Goal: Information Seeking & Learning: Learn about a topic

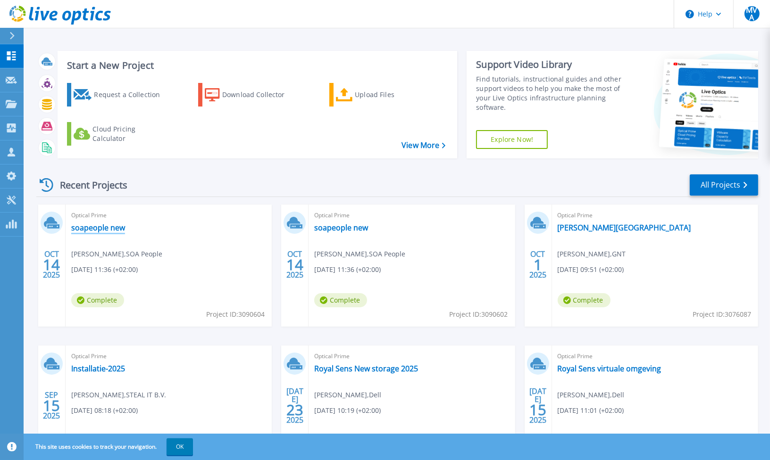
click at [113, 226] on link "soapeople new" at bounding box center [98, 227] width 54 height 9
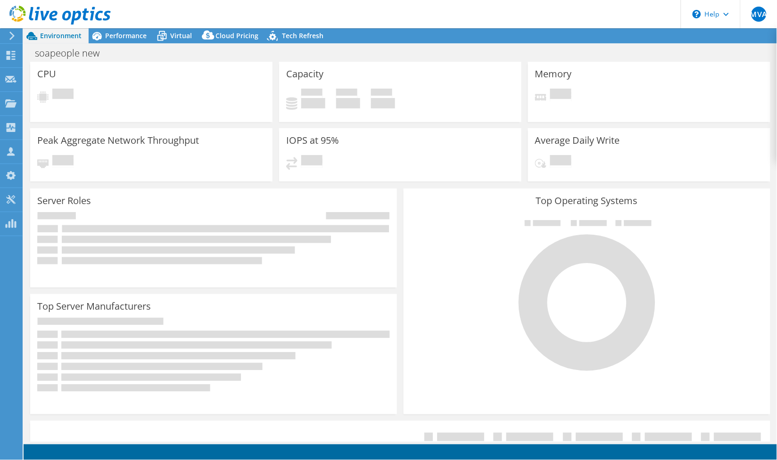
select select "USD"
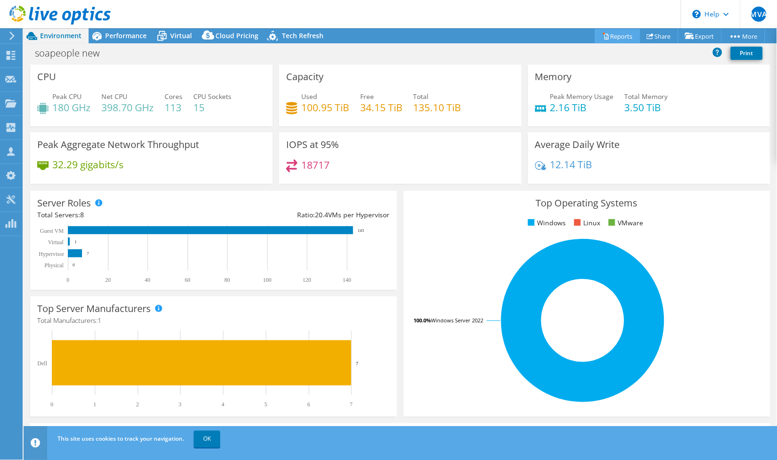
click at [615, 37] on link "Reports" at bounding box center [617, 36] width 45 height 15
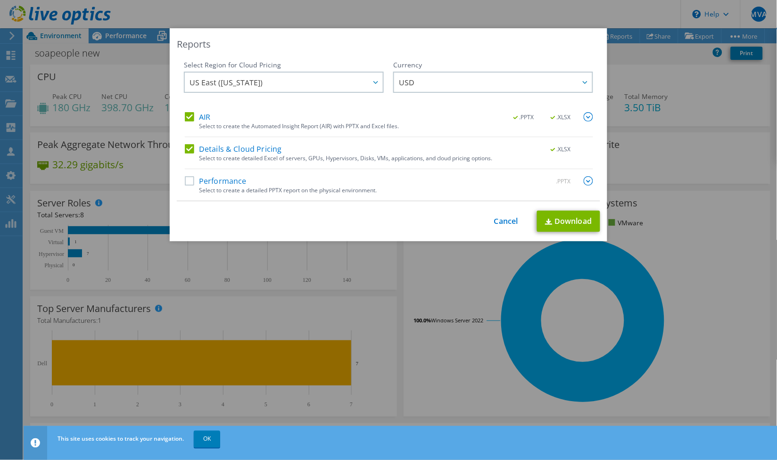
click at [188, 182] on label "Performance" at bounding box center [216, 180] width 62 height 9
click at [0, 0] on input "Performance" at bounding box center [0, 0] width 0 height 0
click at [573, 218] on link "Download" at bounding box center [568, 221] width 63 height 21
click at [624, 381] on div "Reports Select Region for Cloud Pricing Asia Pacific (Hong Kong) Asia Pacific (…" at bounding box center [388, 230] width 777 height 404
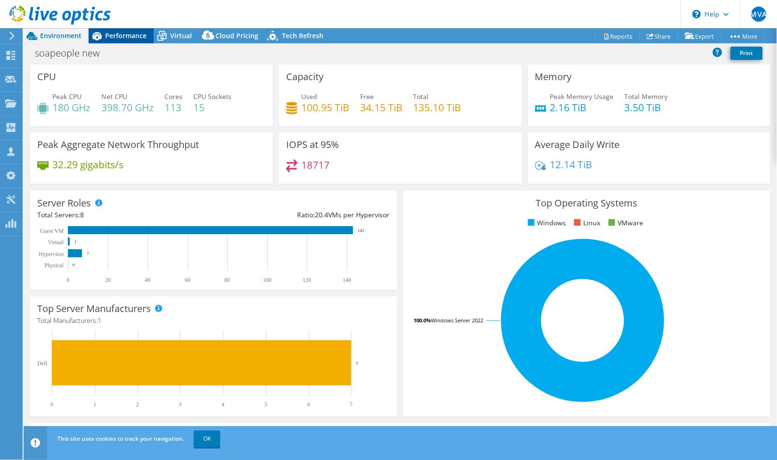
click at [121, 32] on span "Performance" at bounding box center [125, 35] width 41 height 9
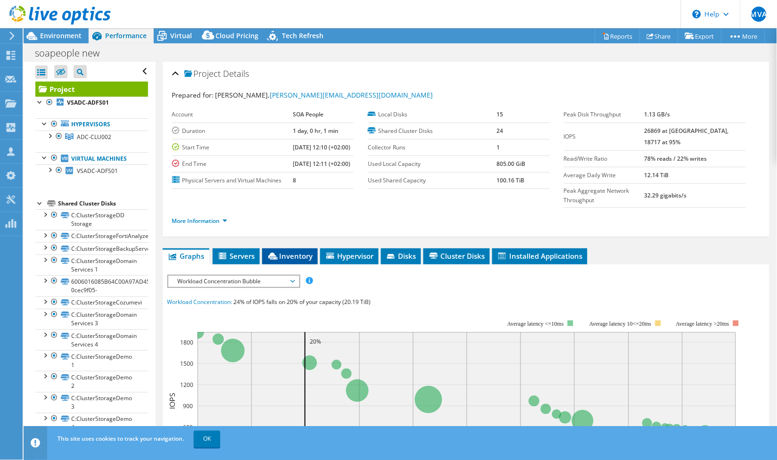
click at [286, 261] on li "Inventory" at bounding box center [290, 257] width 56 height 16
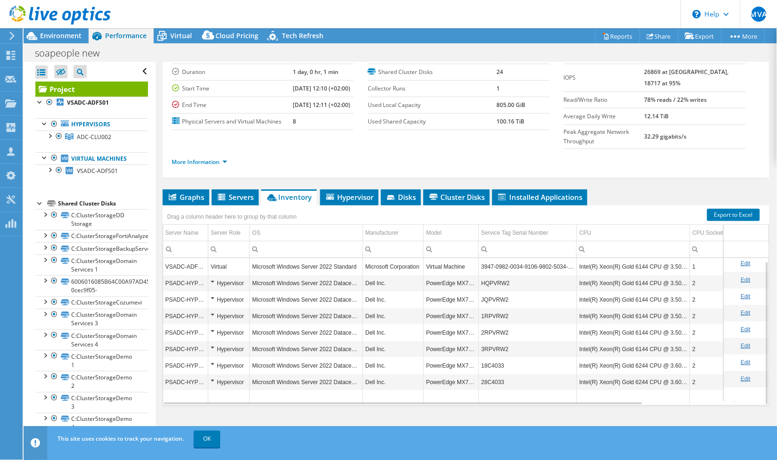
scroll to position [3, 0]
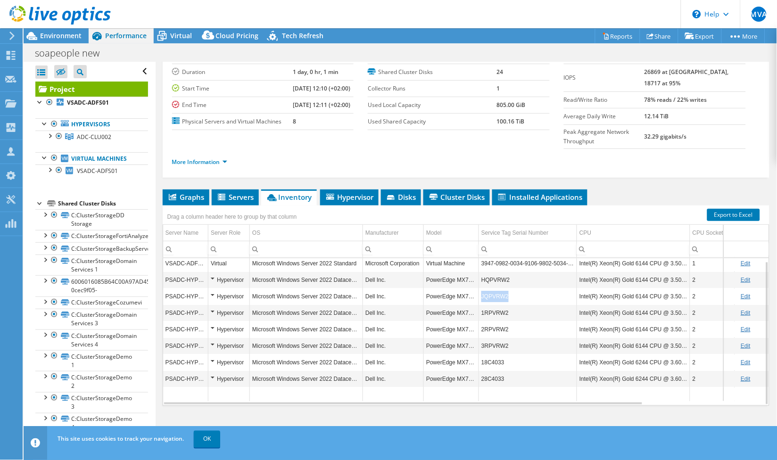
drag, startPoint x: 511, startPoint y: 296, endPoint x: 482, endPoint y: 295, distance: 28.3
click at [482, 295] on td "JQPVRW2" at bounding box center [528, 297] width 98 height 17
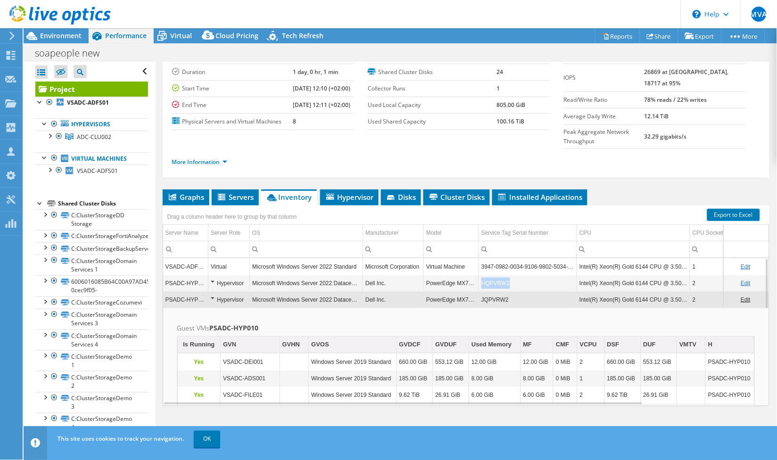
drag, startPoint x: 508, startPoint y: 281, endPoint x: 483, endPoint y: 285, distance: 25.7
click at [483, 285] on td "HQPVRW2" at bounding box center [528, 283] width 98 height 17
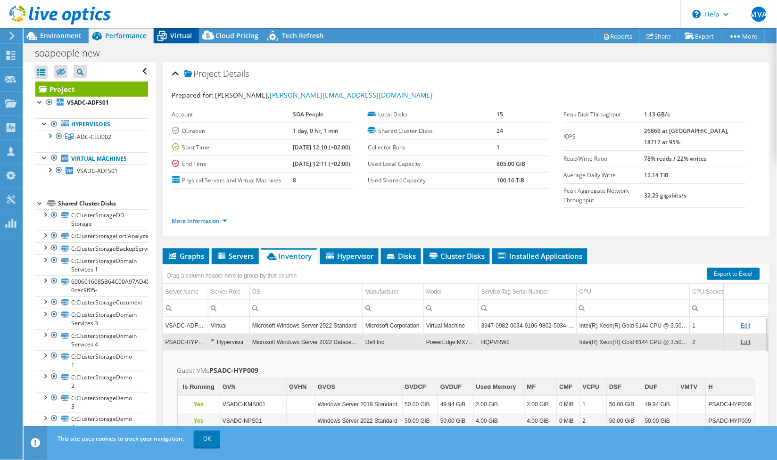
click at [182, 34] on span "Virtual" at bounding box center [181, 35] width 22 height 9
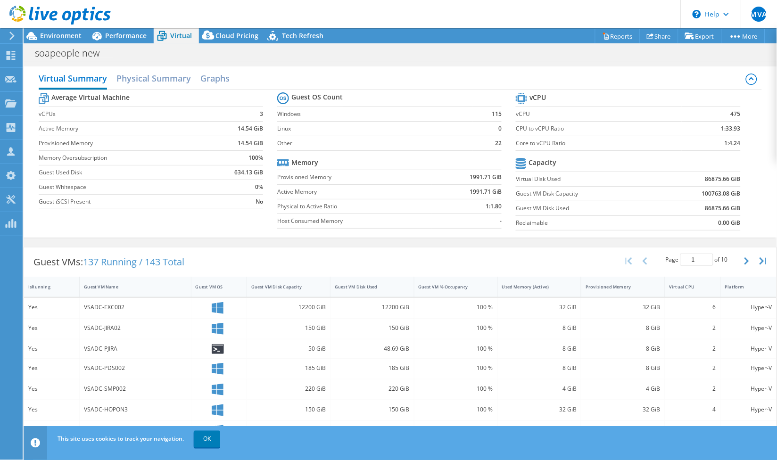
click at [48, 17] on icon at bounding box center [59, 15] width 101 height 19
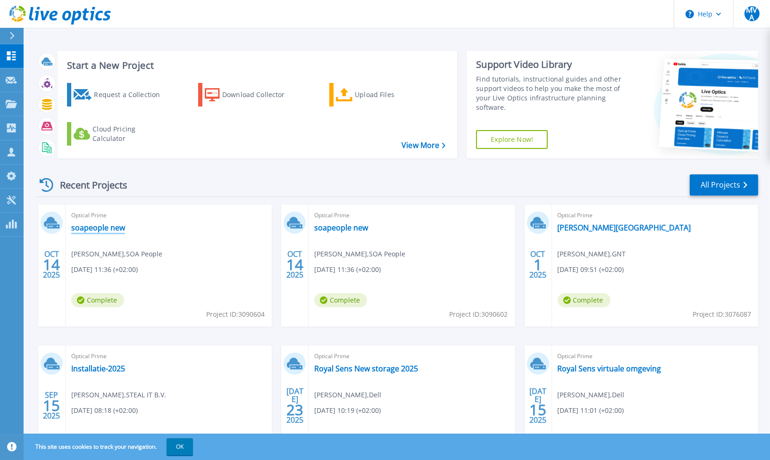
click at [107, 224] on link "soapeople new" at bounding box center [98, 227] width 54 height 9
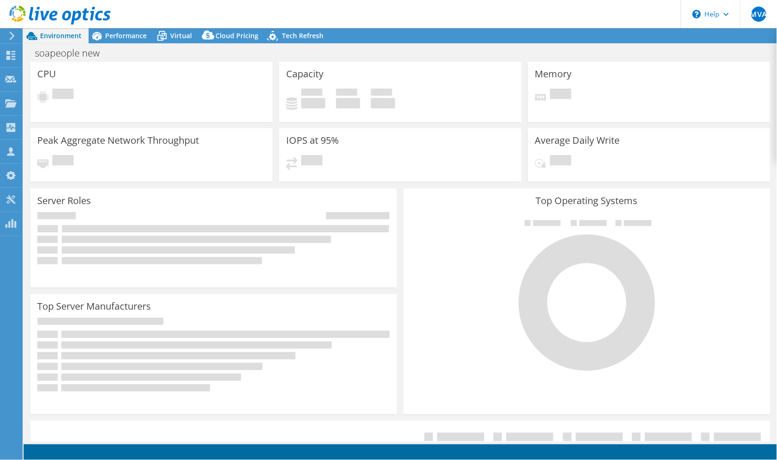
select select "USD"
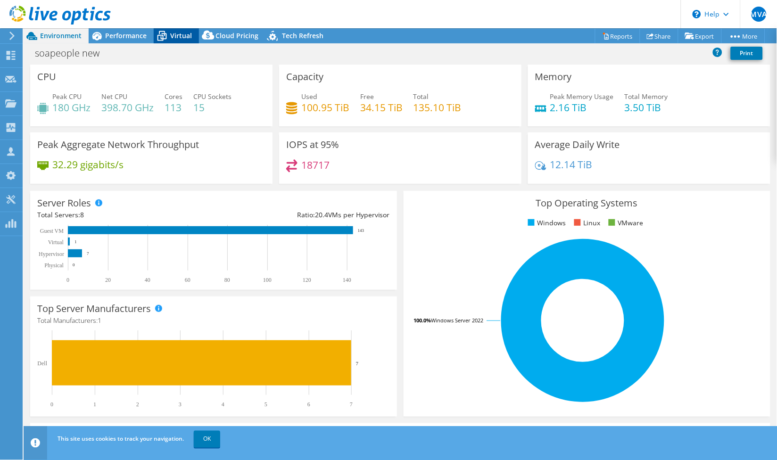
click at [178, 31] on span "Virtual" at bounding box center [181, 35] width 22 height 9
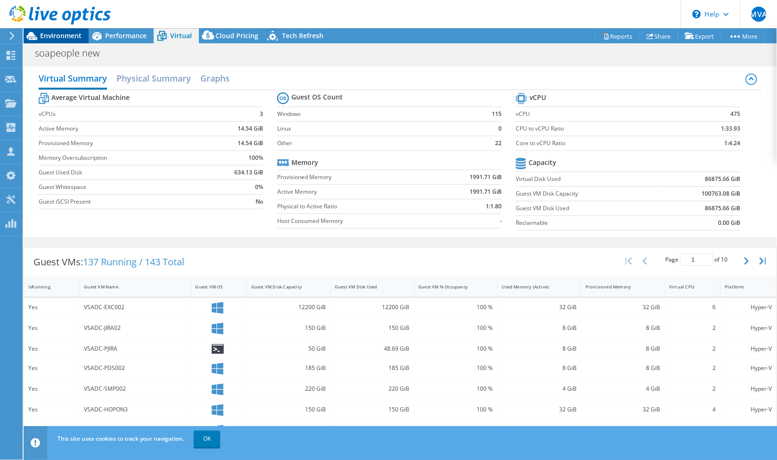
click at [65, 32] on span "Environment" at bounding box center [60, 35] width 41 height 9
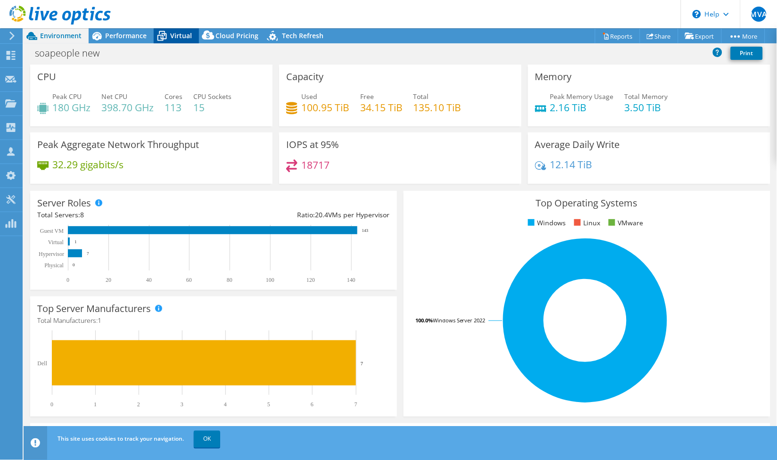
click at [171, 32] on span "Virtual" at bounding box center [181, 35] width 22 height 9
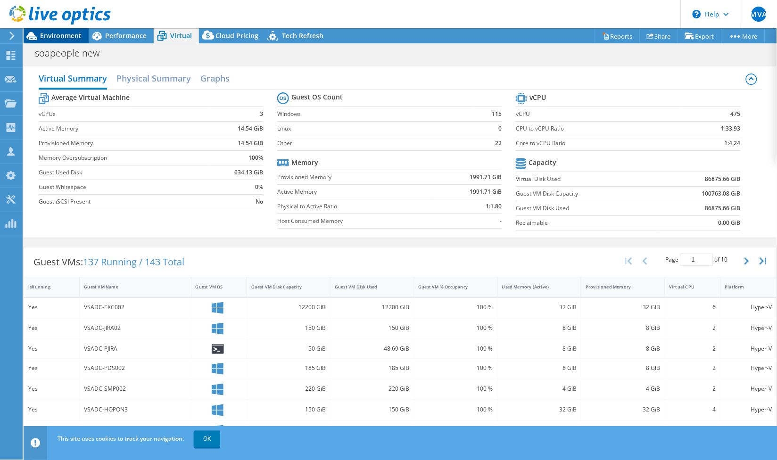
click at [48, 33] on span "Environment" at bounding box center [60, 35] width 41 height 9
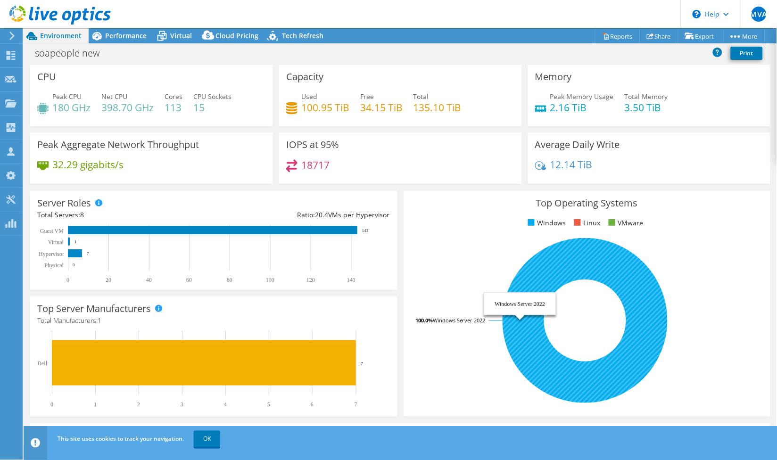
scroll to position [52, 0]
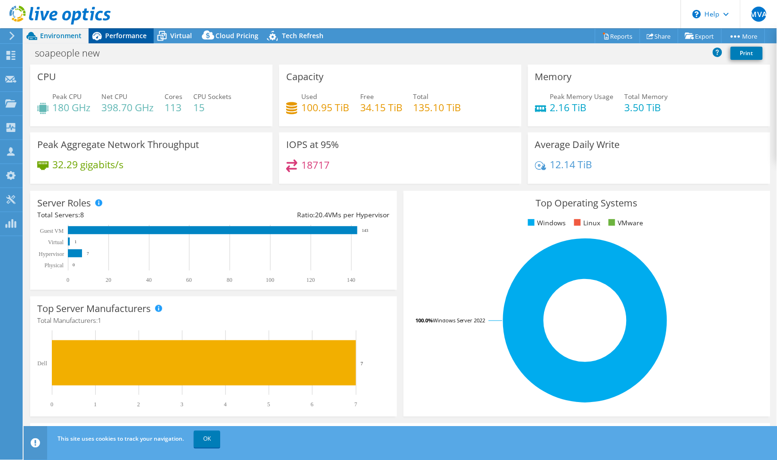
click at [113, 35] on span "Performance" at bounding box center [125, 35] width 41 height 9
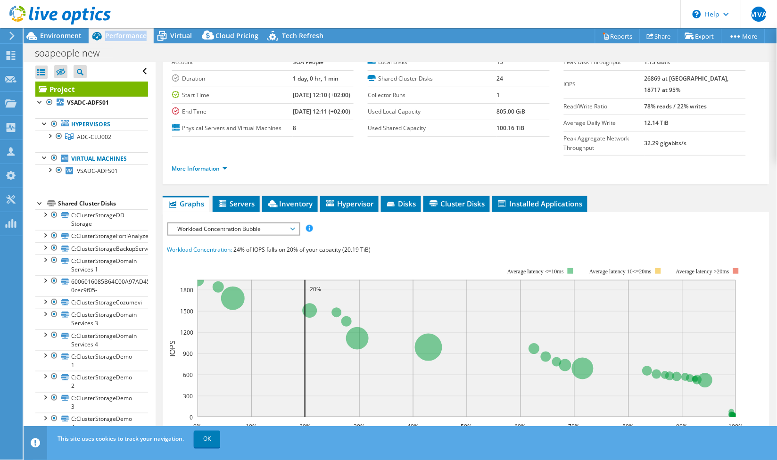
click at [113, 35] on span "Performance" at bounding box center [125, 35] width 41 height 9
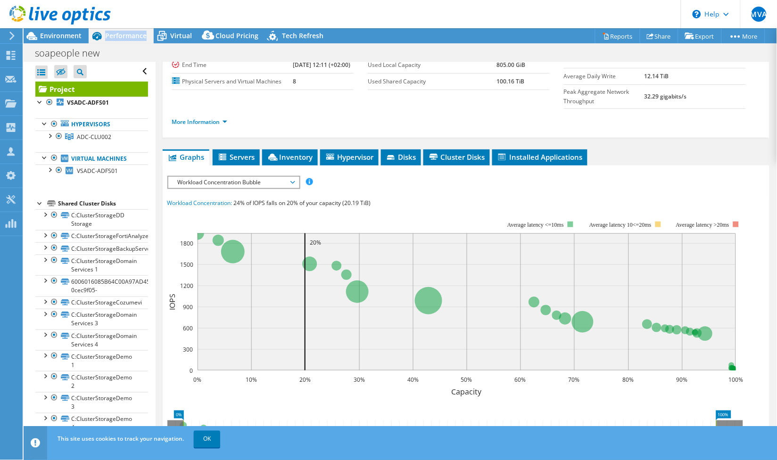
scroll to position [105, 0]
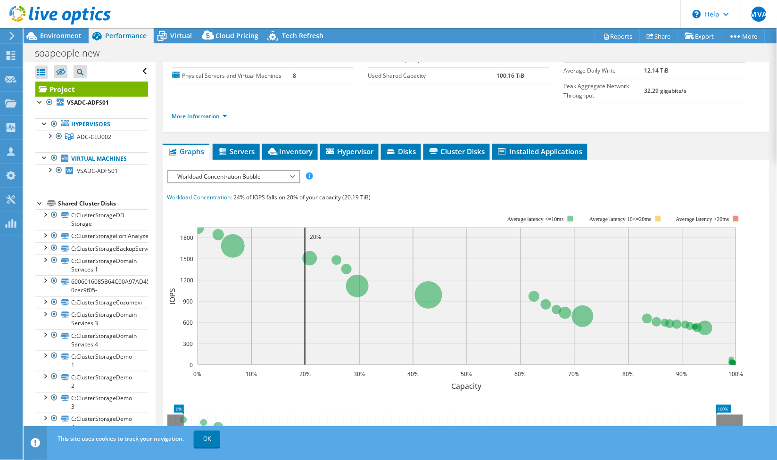
click at [214, 182] on span "Workload Concentration Bubble" at bounding box center [233, 176] width 121 height 11
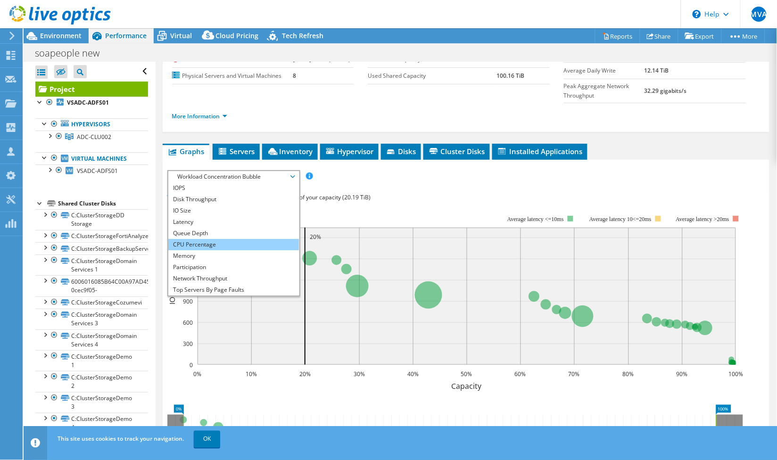
click at [199, 250] on li "CPU Percentage" at bounding box center [233, 244] width 131 height 11
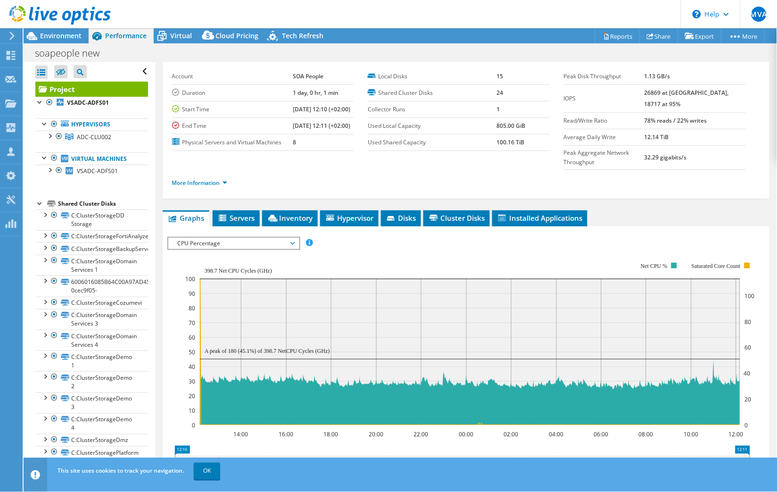
scroll to position [52, 0]
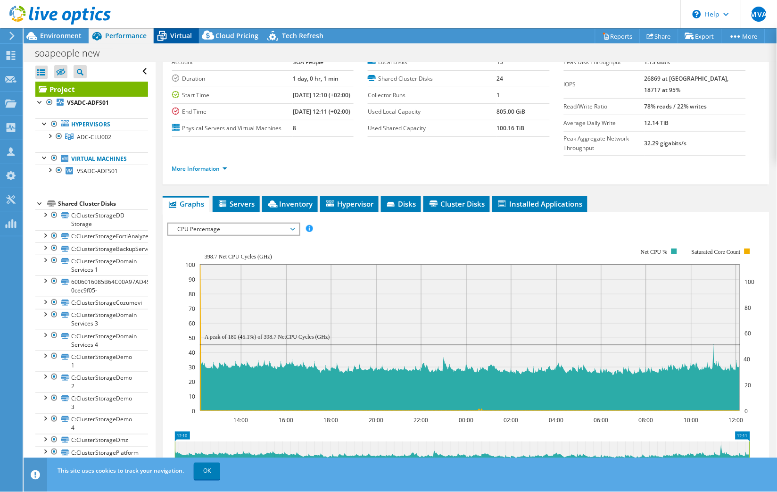
click at [180, 32] on span "Virtual" at bounding box center [181, 35] width 22 height 9
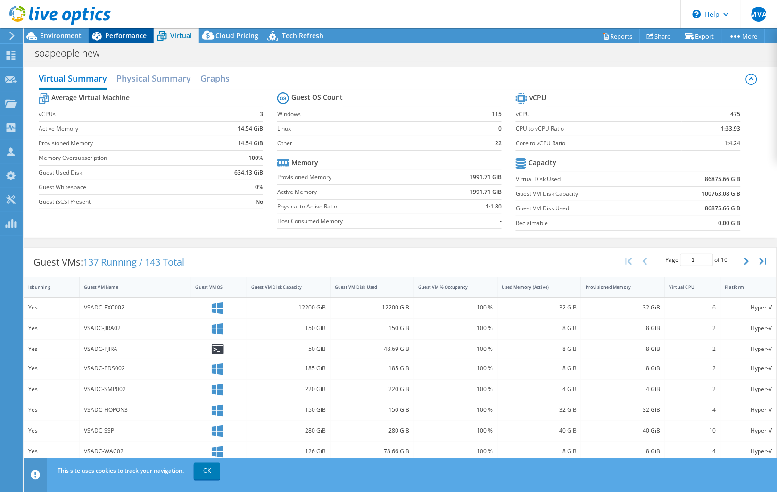
click at [125, 39] on span "Performance" at bounding box center [125, 35] width 41 height 9
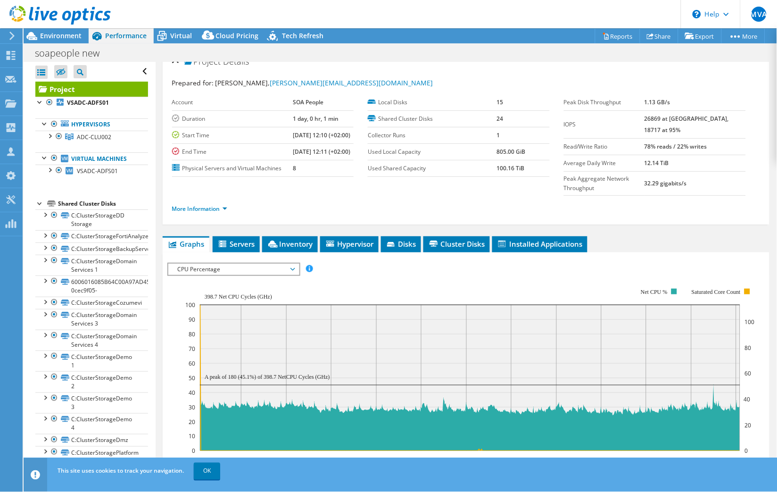
scroll to position [0, 0]
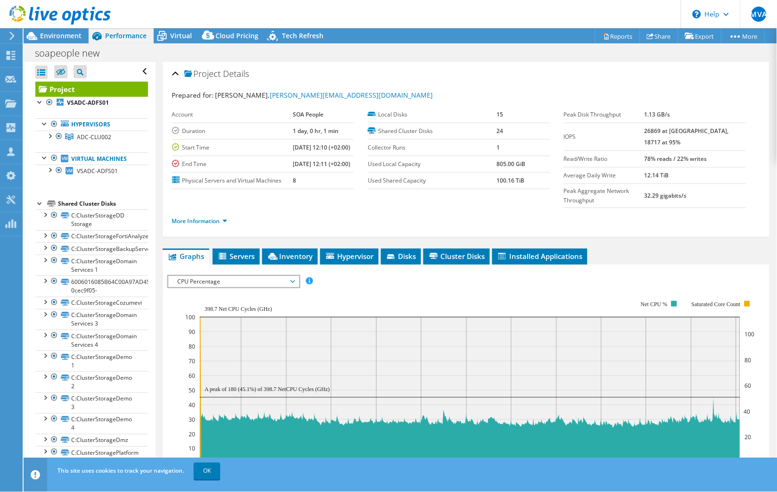
click at [206, 288] on div "CPU Percentage IOPS Disk Throughput IO Size Latency Queue Depth CPU Percentage …" at bounding box center [233, 281] width 133 height 13
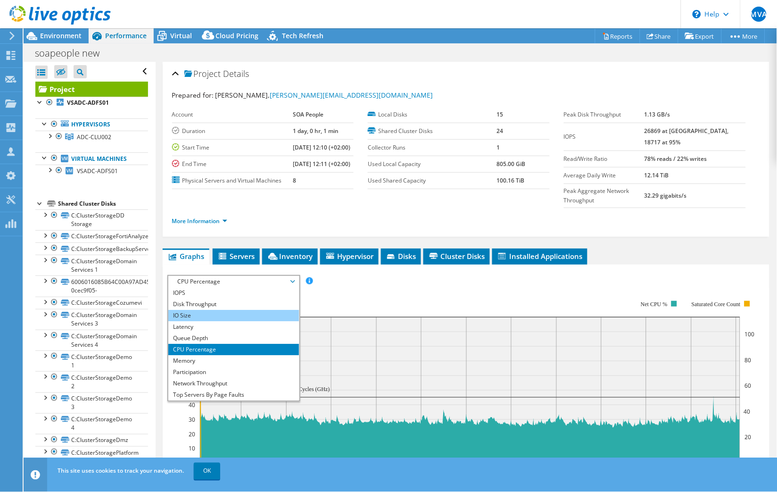
click at [199, 321] on li "IO Size" at bounding box center [233, 315] width 131 height 11
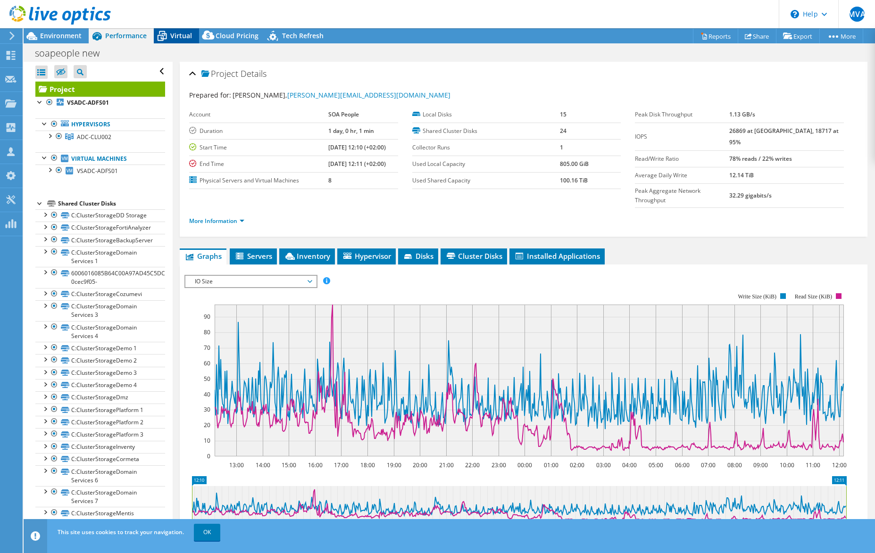
click at [174, 39] on span "Virtual" at bounding box center [181, 35] width 22 height 9
